Goal: Information Seeking & Learning: Learn about a topic

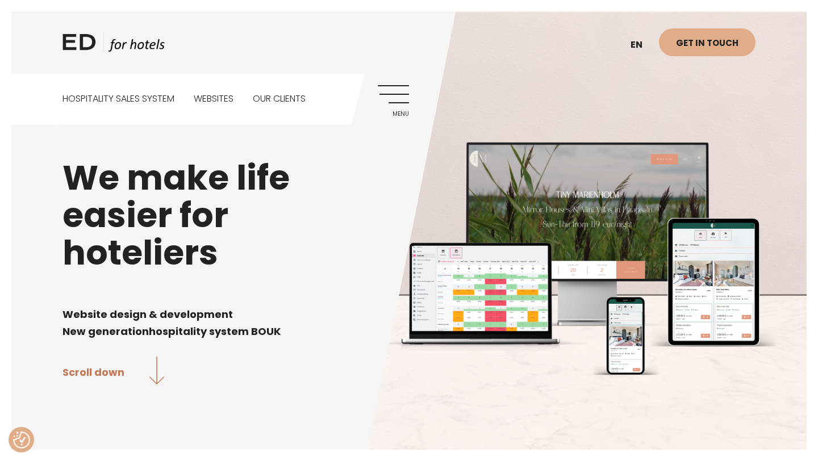
click at [400, 95] on link "Menu" at bounding box center [393, 100] width 31 height 31
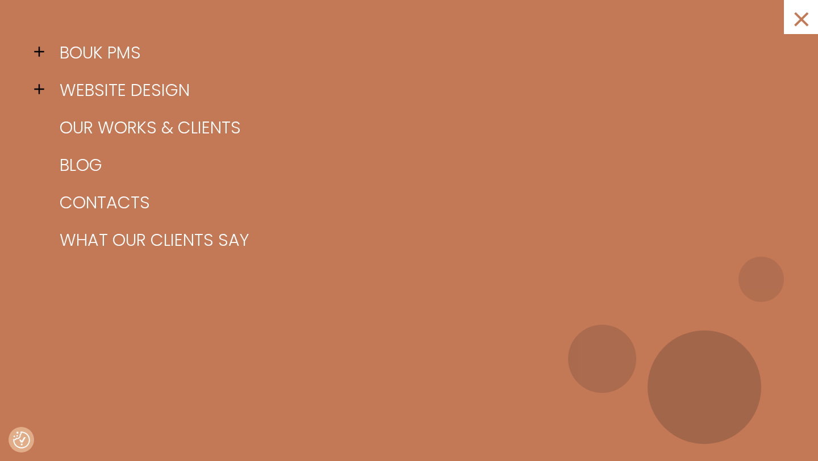
click at [38, 52] on span at bounding box center [42, 51] width 17 height 17
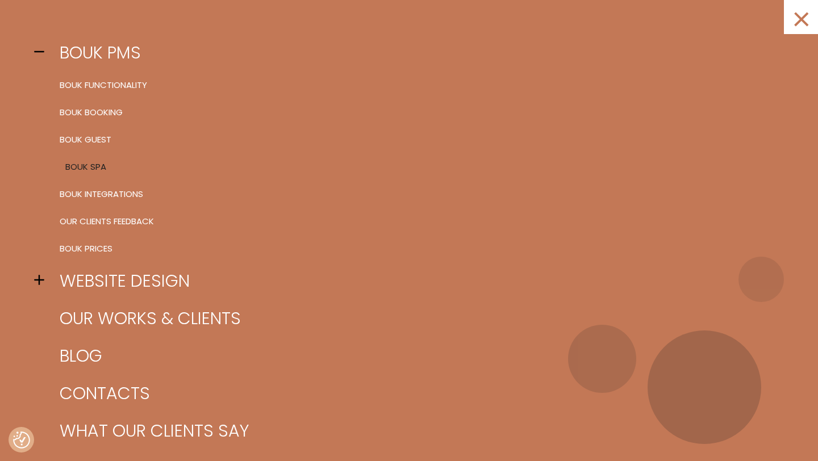
click at [80, 169] on link "BOUK SPA" at bounding box center [423, 166] width 733 height 27
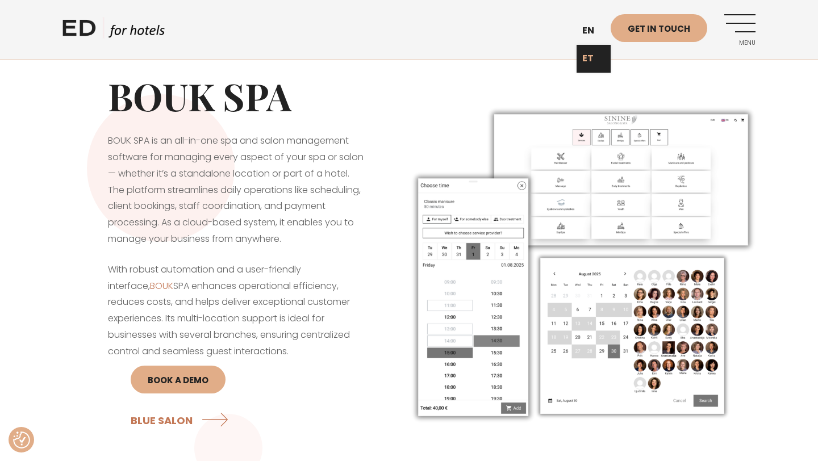
click at [593, 57] on link "ET" at bounding box center [594, 59] width 34 height 28
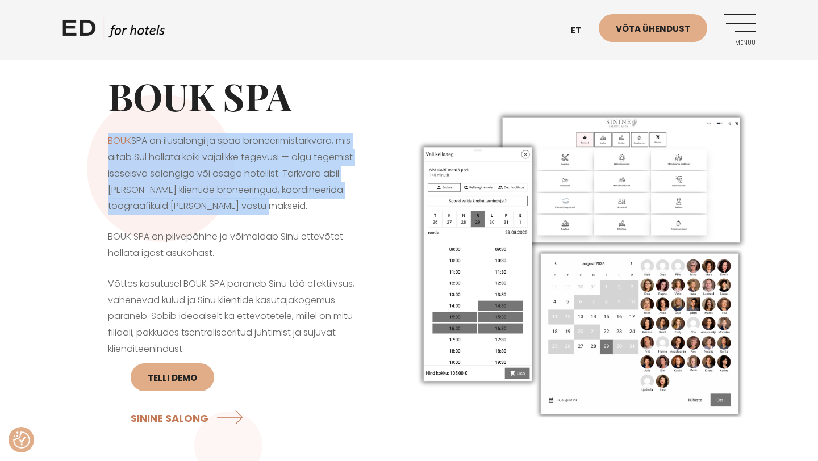
drag, startPoint x: 280, startPoint y: 209, endPoint x: 101, endPoint y: 145, distance: 190.2
click at [101, 145] on div "BOUK SPA BOUK SPA on ilusalongi ja spaa broneerimistarkvara, mis aitab Sul hall…" at bounding box center [236, 263] width 347 height 436
copy p "BOUK SPA on ilusalongi ja spaa broneerimistarkvara, mis aitab Sul hallata kõiki…"
click at [738, 30] on link "Menüü" at bounding box center [740, 29] width 31 height 31
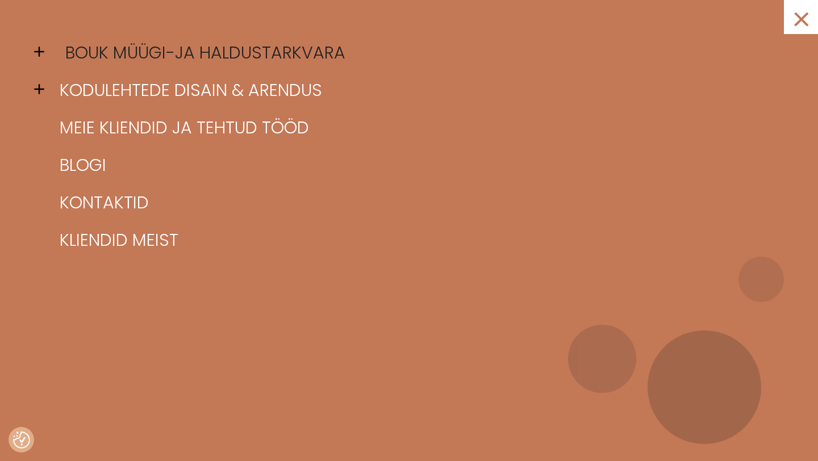
click at [121, 49] on link "BOUK müügi-ja haldustarkvara" at bounding box center [423, 53] width 733 height 38
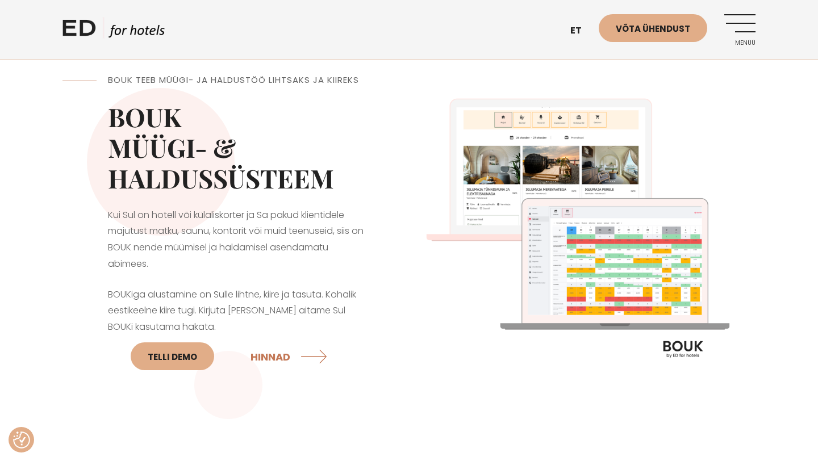
click at [744, 30] on link "Menüü" at bounding box center [740, 29] width 31 height 31
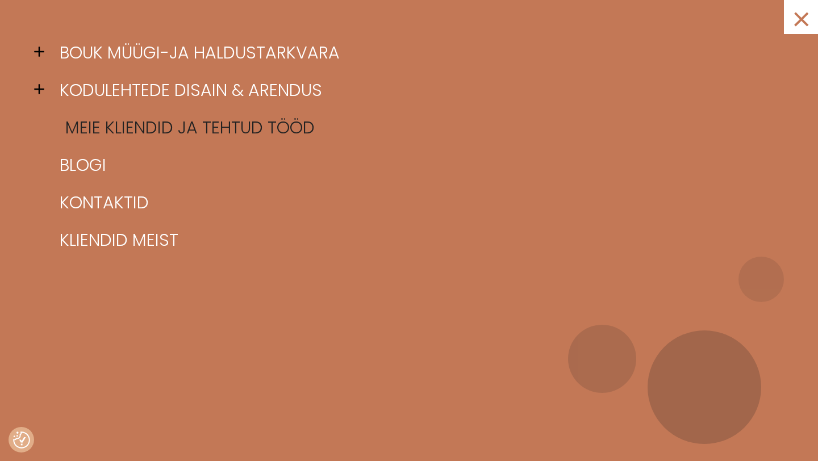
click at [91, 134] on link "Meie kliendid ja tehtud tööd" at bounding box center [423, 128] width 733 height 38
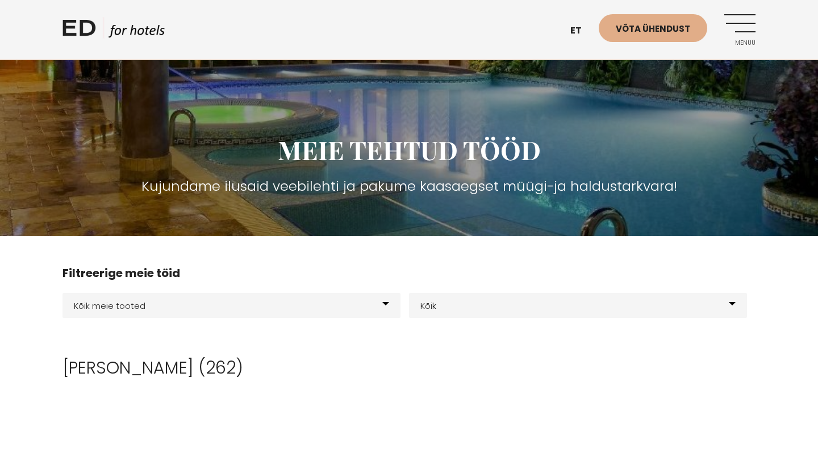
scroll to position [41, 0]
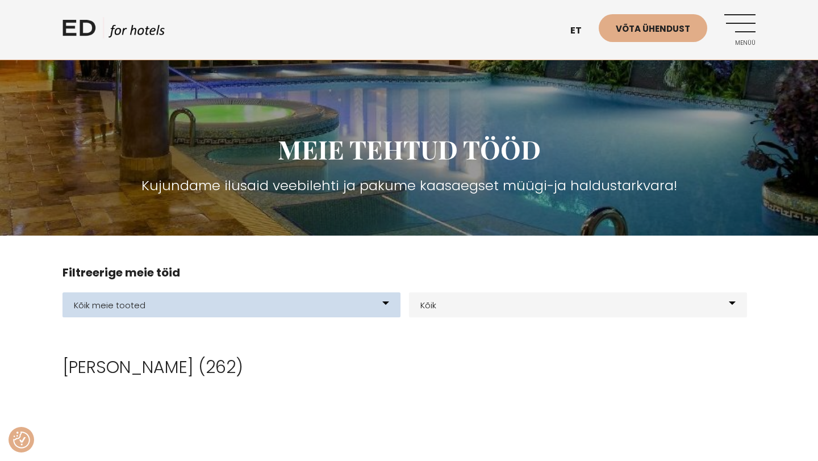
click at [386, 301] on select "Kõik meie tooted BOUK BOOKING BOUK PMS Kodulehed Näidis kodulehe kujunduspõhjad…" at bounding box center [232, 305] width 338 height 25
select select "21"
click at [63, 293] on select "Kõik meie tooted BOUK BOOKING BOUK PMS Kodulehed Näidis kodulehe kujunduspõhjad…" at bounding box center [232, 305] width 338 height 25
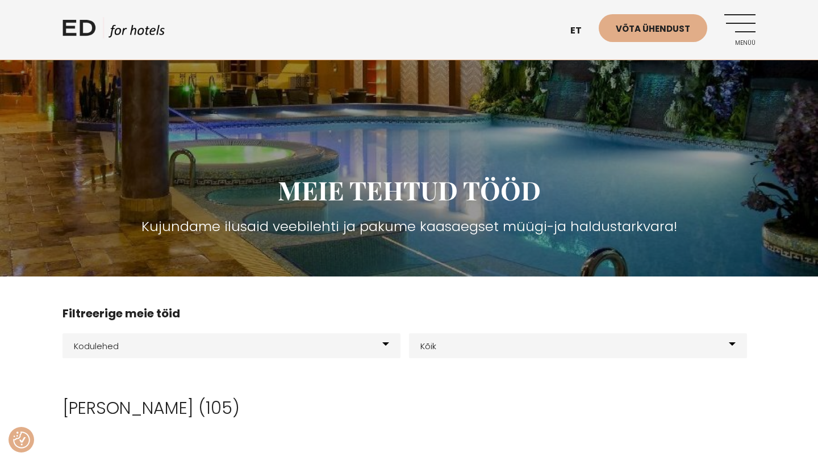
click at [747, 26] on link "Menüü" at bounding box center [740, 29] width 31 height 31
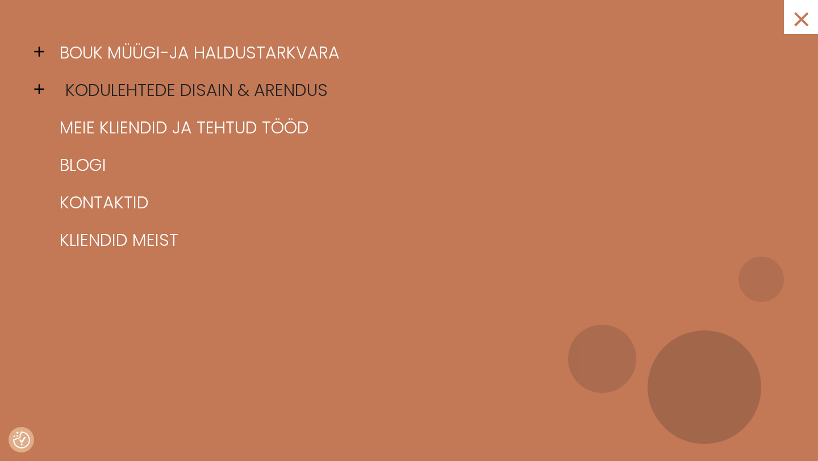
click at [114, 84] on link "Kodulehtede disain & arendus" at bounding box center [423, 91] width 733 height 38
